Goal: Task Accomplishment & Management: Manage account settings

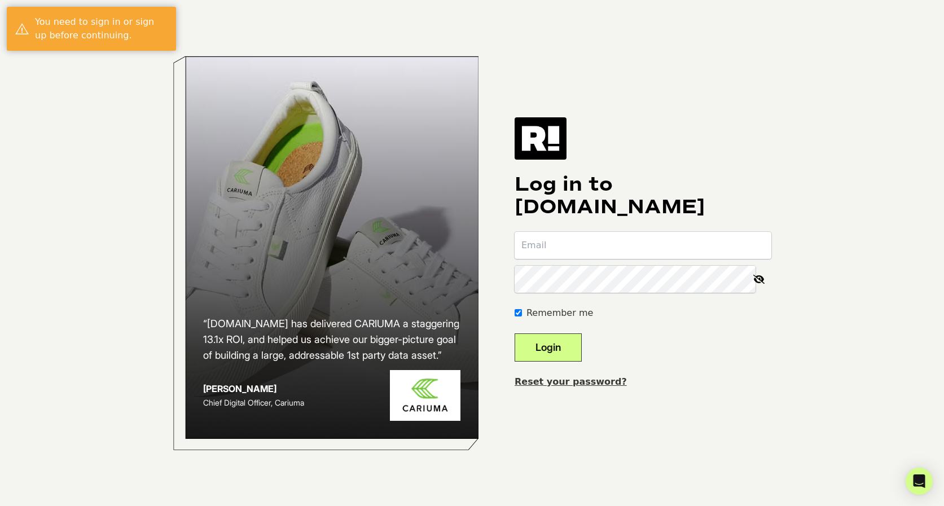
type input "[PERSON_NAME][EMAIL_ADDRESS][PERSON_NAME][DOMAIN_NAME]"
drag, startPoint x: 559, startPoint y: 350, endPoint x: 338, endPoint y: 241, distance: 246.5
click at [559, 350] on button "Login" at bounding box center [548, 347] width 67 height 28
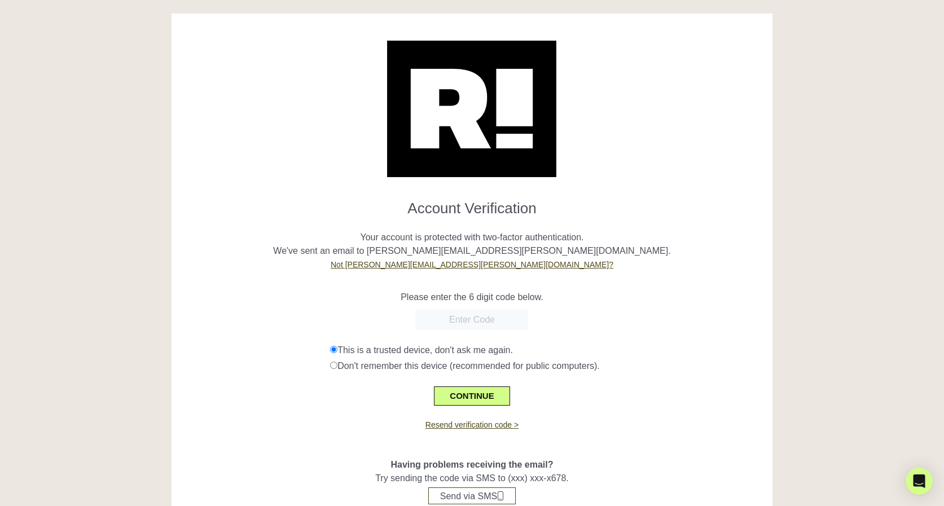
scroll to position [42, 0]
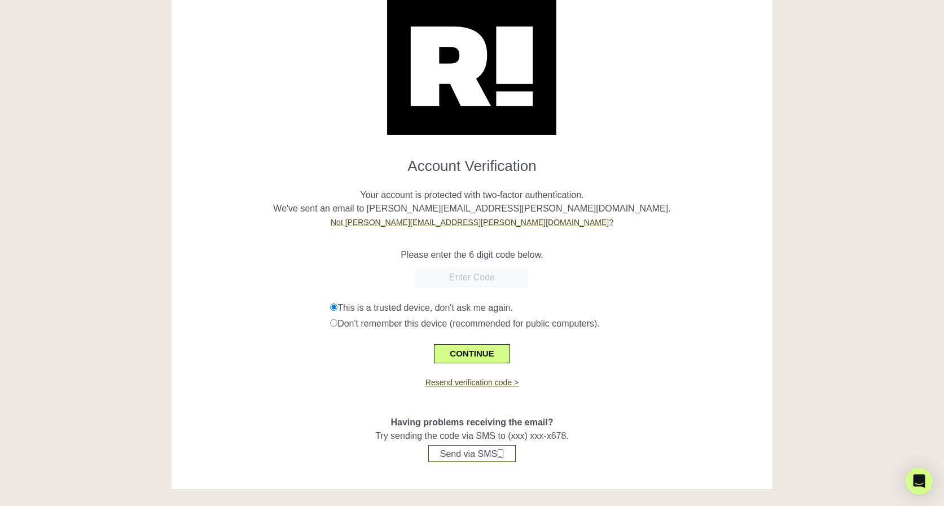
paste input "419723"
type input "419723"
drag, startPoint x: 475, startPoint y: 355, endPoint x: 297, endPoint y: 337, distance: 178.6
click at [475, 355] on button "CONTINUE" at bounding box center [472, 353] width 76 height 19
